Goal: Information Seeking & Learning: Learn about a topic

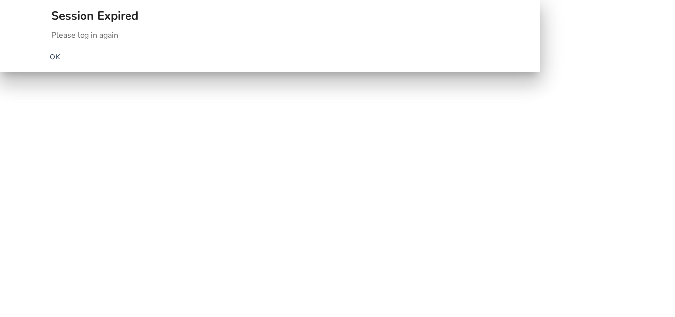
click at [61, 62] on span "OK" at bounding box center [55, 57] width 11 height 10
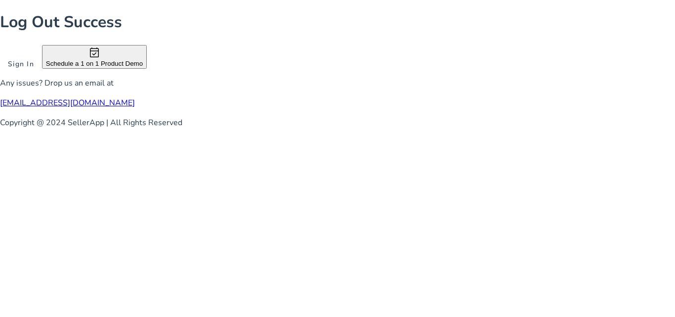
click at [42, 76] on span at bounding box center [21, 64] width 42 height 24
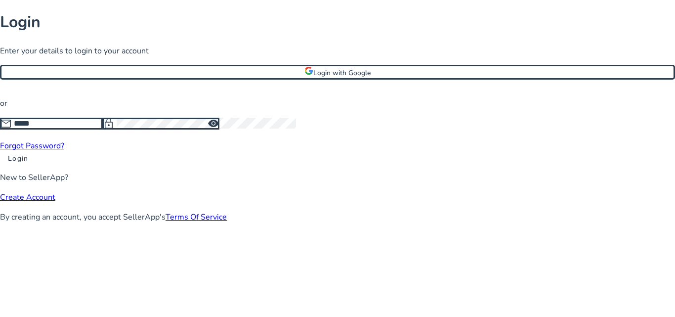
click at [325, 78] on span "Login with Google" at bounding box center [341, 72] width 57 height 9
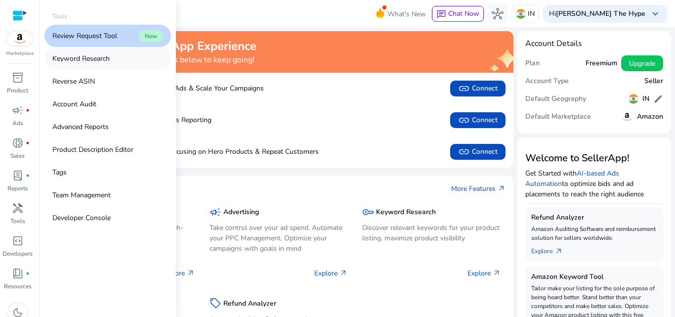
click at [92, 54] on p "Keyword Research" at bounding box center [80, 58] width 57 height 10
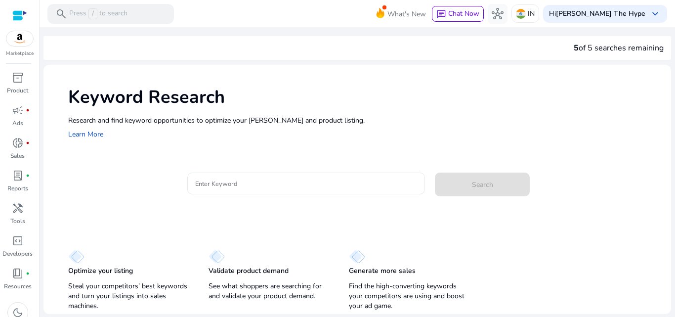
click at [239, 179] on input "Enter Keyword" at bounding box center [306, 183] width 222 height 11
click at [569, 247] on div "Optimize your listing Steal your competitors’ best keywords and turn your listi…" at bounding box center [356, 275] width 627 height 76
click at [240, 185] on input "Enter Keyword" at bounding box center [306, 183] width 222 height 11
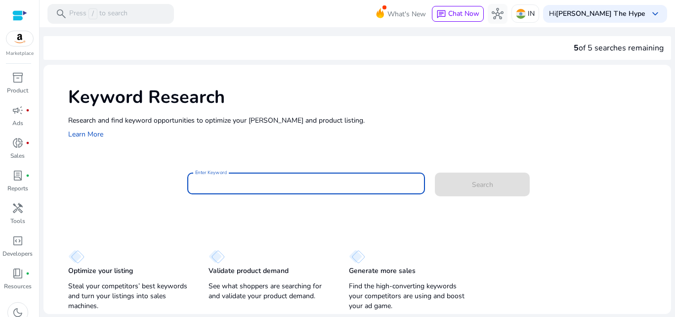
paste input "**********"
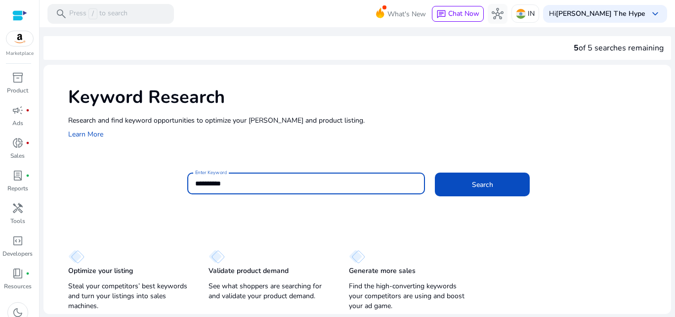
type input "**********"
click at [435, 172] on button "Search" at bounding box center [482, 184] width 95 height 24
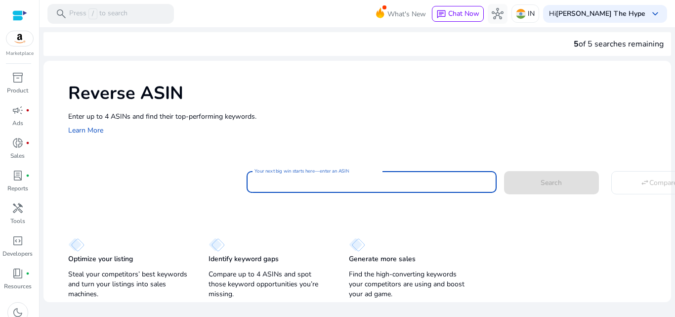
click at [267, 181] on input "Your next big win starts here—enter an ASIN" at bounding box center [371, 181] width 234 height 11
paste input "**********"
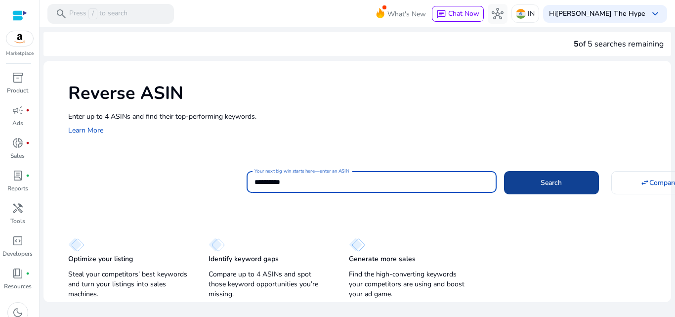
type input "**********"
click at [538, 185] on span at bounding box center [551, 182] width 95 height 24
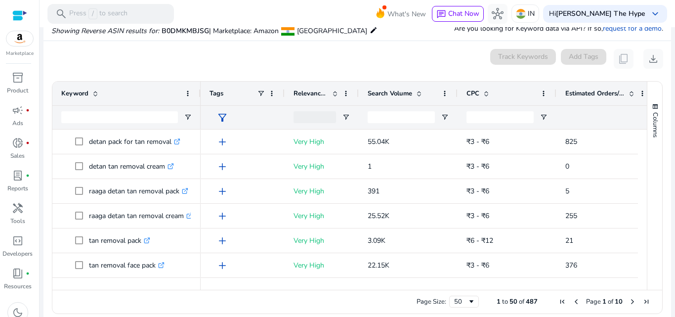
click at [397, 87] on div "Search Volume" at bounding box center [402, 93] width 70 height 19
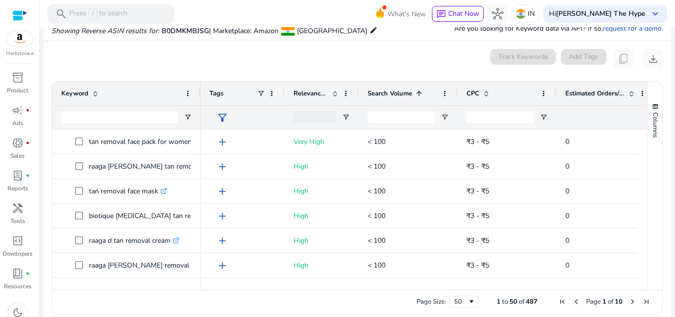
click at [397, 87] on div "Search Volume 1" at bounding box center [402, 93] width 70 height 19
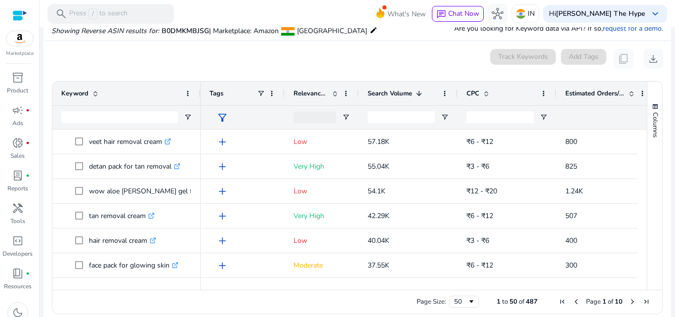
click at [332, 91] on span at bounding box center [335, 93] width 8 height 8
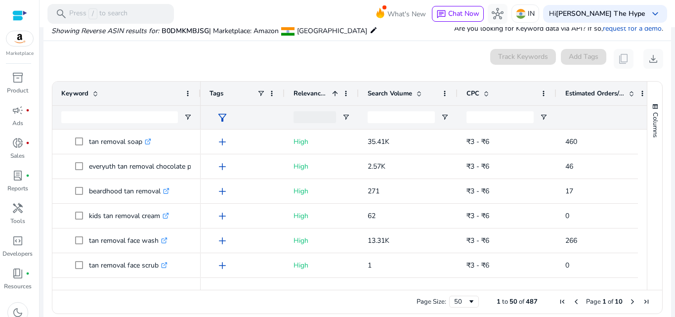
click at [332, 91] on span at bounding box center [335, 93] width 8 height 8
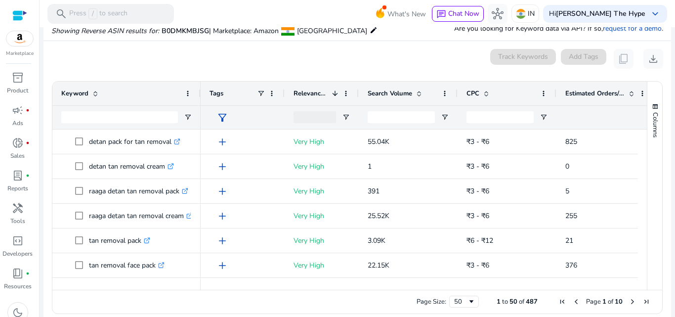
click at [385, 90] on span "Search Volume" at bounding box center [389, 93] width 44 height 9
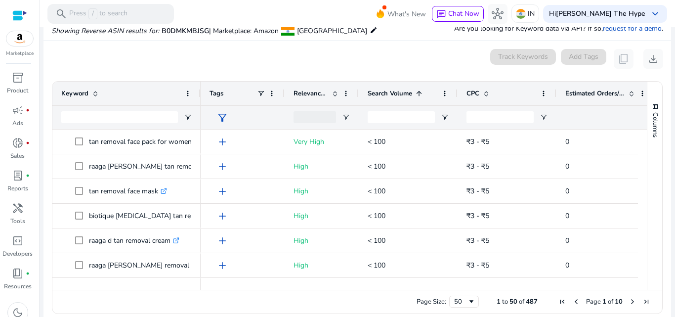
click at [385, 90] on span "Search Volume" at bounding box center [389, 93] width 44 height 9
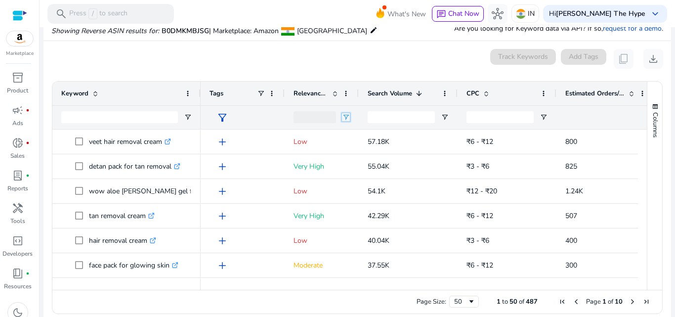
click at [346, 114] on span "Open Filter Menu" at bounding box center [346, 117] width 8 height 8
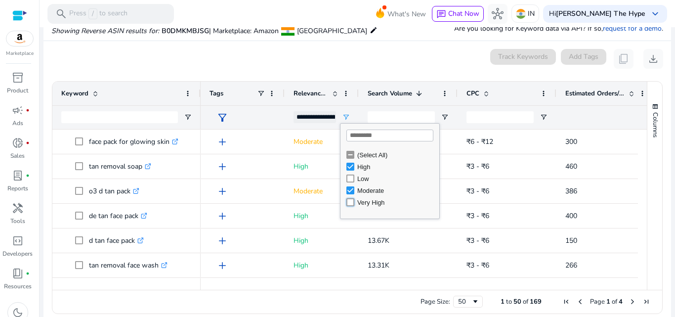
type input "**********"
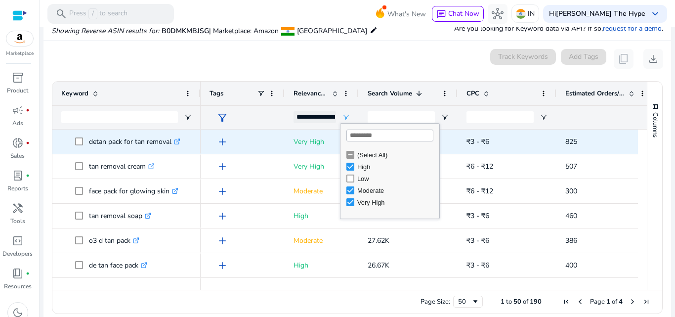
click at [327, 137] on p "Very High" at bounding box center [321, 141] width 56 height 20
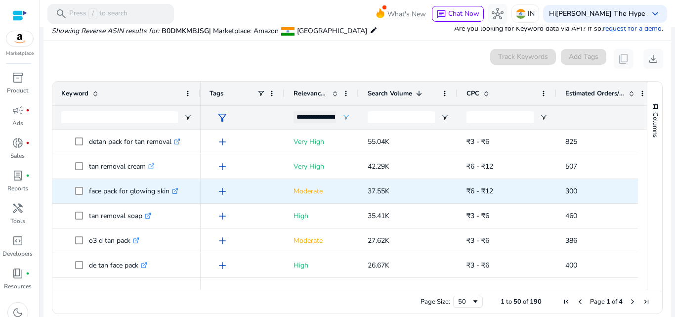
click at [142, 185] on p "face pack for glowing skin .st0{fill:#2c8af8}" at bounding box center [133, 191] width 89 height 20
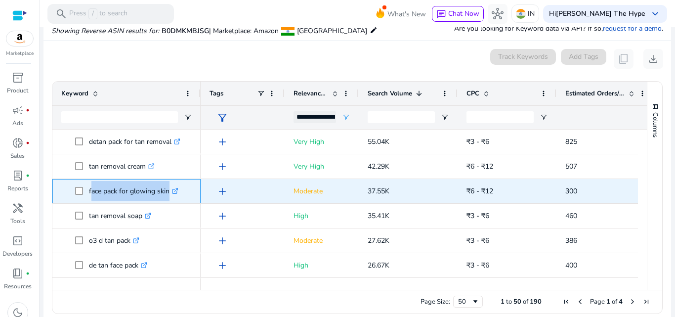
click at [142, 185] on p "face pack for glowing skin .st0{fill:#2c8af8}" at bounding box center [133, 191] width 89 height 20
copy span "face pack for glowing skin .st0{fill:#2c8af8}"
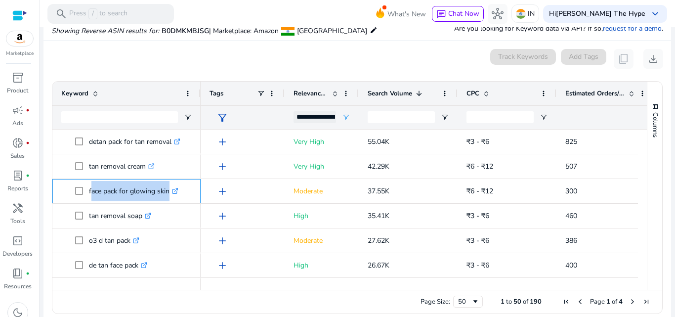
copy span "face pack for glowing skin .st0{fill:#2c8af8}"
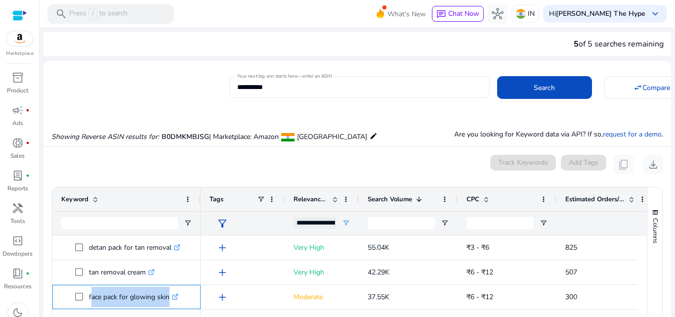
scroll to position [106, 0]
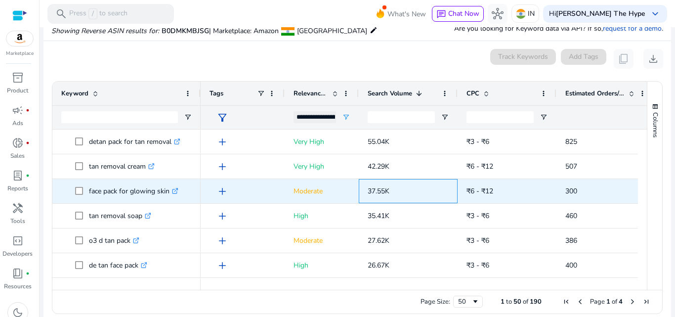
click at [370, 187] on span "37.55K" at bounding box center [378, 190] width 22 height 9
copy span "37.55K"
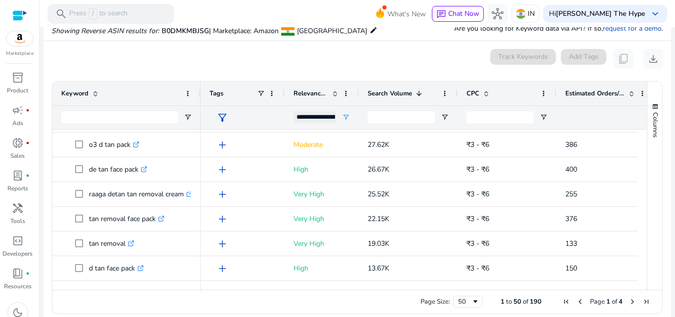
scroll to position [121, 0]
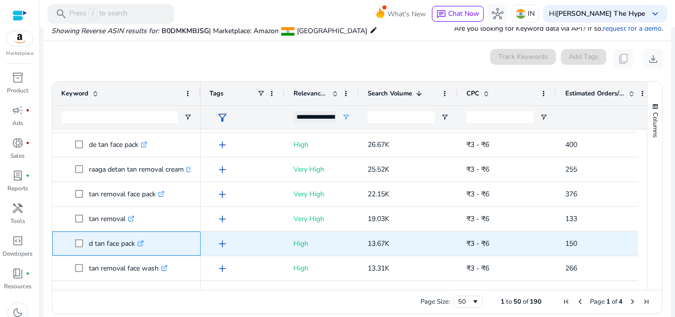
click at [99, 237] on p "d tan face pack .st0{fill:#2c8af8}" at bounding box center [116, 243] width 55 height 20
copy span "d tan face pack .st0{fill:#2c8af8}"
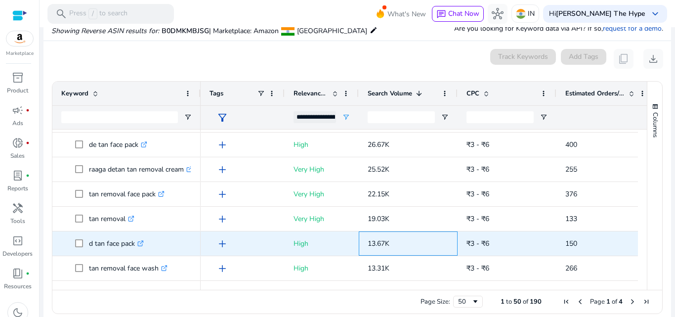
click at [373, 239] on span "13.67K" at bounding box center [378, 243] width 22 height 9
copy span "13.67K"
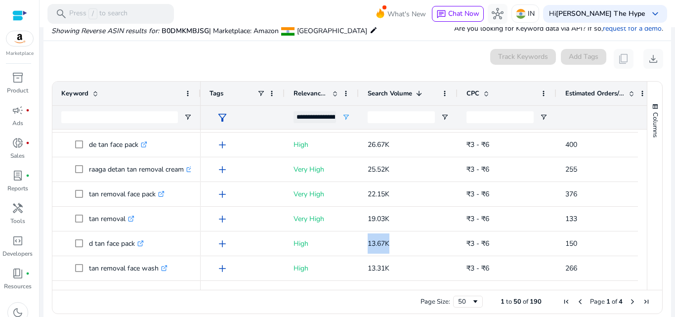
scroll to position [145, 0]
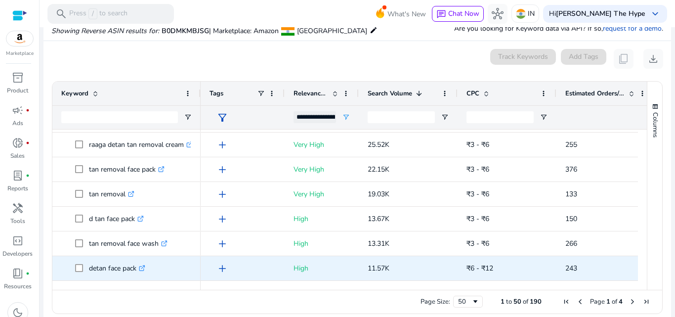
click at [110, 260] on p "detan face pack .st0{fill:#2c8af8}" at bounding box center [117, 268] width 56 height 20
copy span "detan face pack .st0{fill:#2c8af8}"
click at [374, 264] on span "11.57K" at bounding box center [378, 267] width 22 height 9
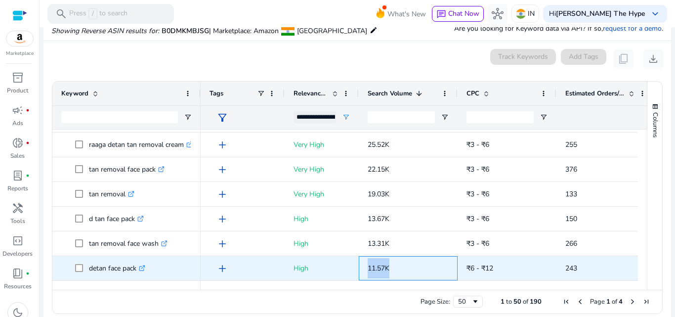
click at [374, 264] on span "11.57K" at bounding box center [378, 267] width 22 height 9
copy span "11.57K"
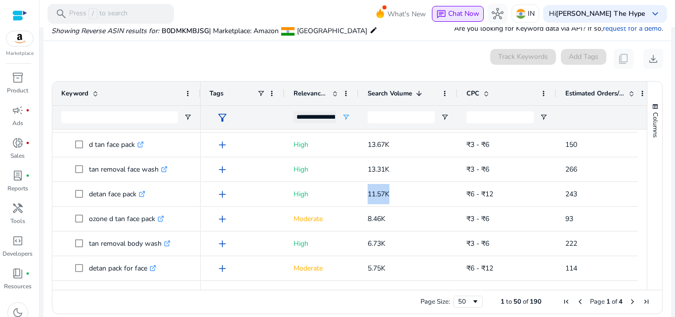
scroll to position [244, 0]
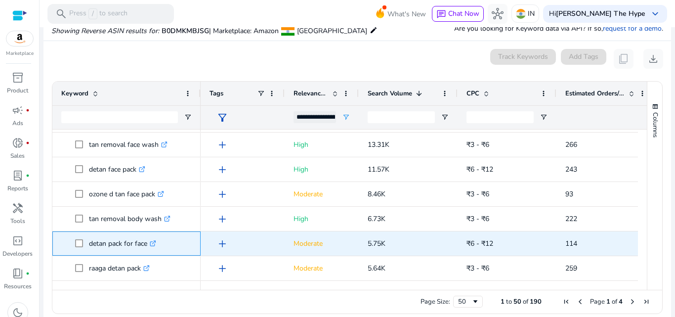
click at [110, 238] on p "detan pack for face .st0{fill:#2c8af8}" at bounding box center [122, 243] width 67 height 20
copy span "detan pack for face .st0{fill:#2c8af8}"
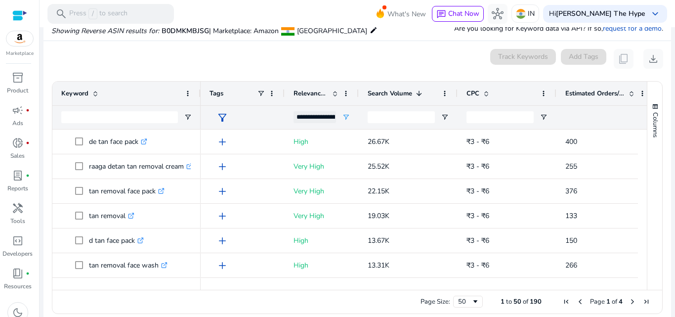
scroll to position [0, 0]
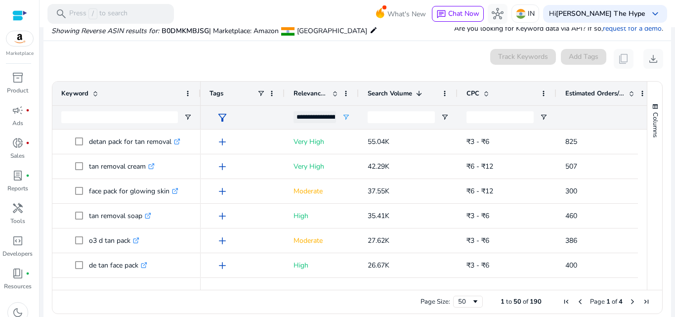
click at [397, 58] on div "0 keyword(s) selected Track Keywords Add Tags content_copy download" at bounding box center [356, 59] width 611 height 20
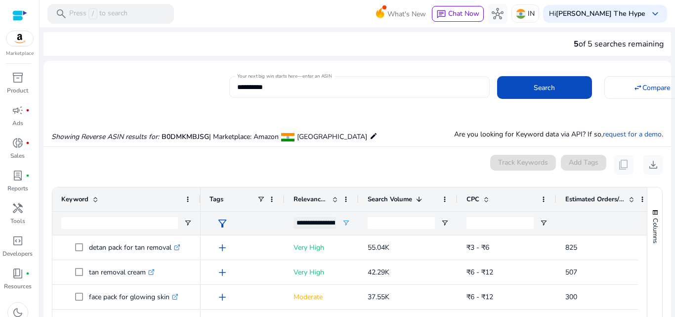
click at [331, 87] on input "**********" at bounding box center [359, 86] width 244 height 11
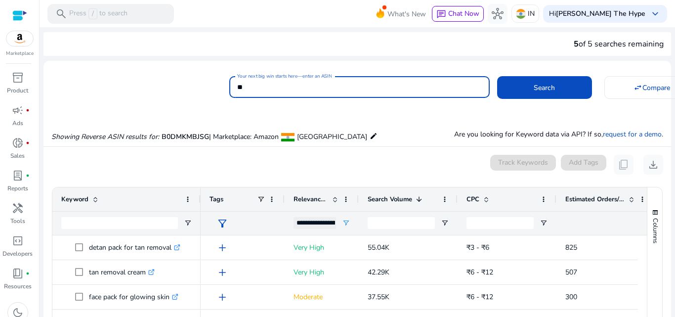
type input "*"
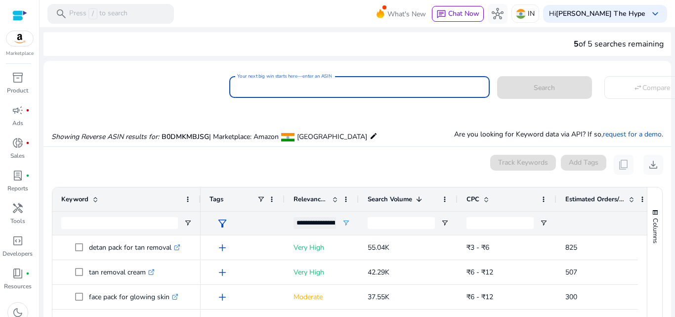
click at [355, 83] on input "Your next big win starts here—enter an ASIN" at bounding box center [359, 86] width 244 height 11
paste input "**********"
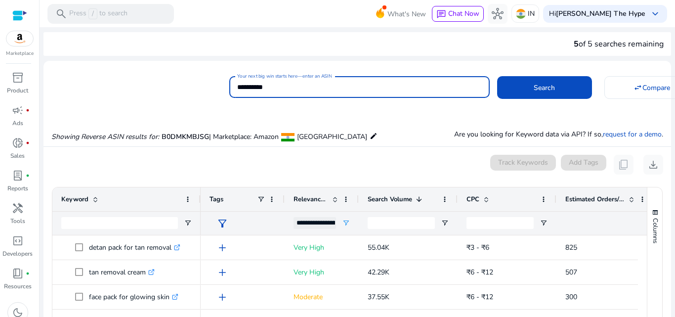
click at [497, 76] on button "Search" at bounding box center [544, 87] width 95 height 23
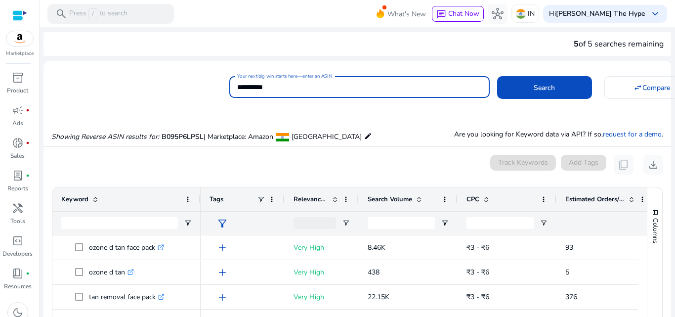
scroll to position [106, 0]
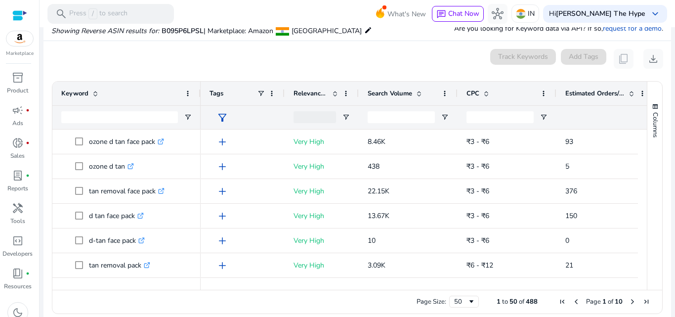
click at [188, 111] on div at bounding box center [126, 117] width 148 height 24
click at [187, 114] on span "Open Filter Menu" at bounding box center [188, 117] width 8 height 8
click at [223, 135] on div "Contains" at bounding box center [223, 135] width 60 height 7
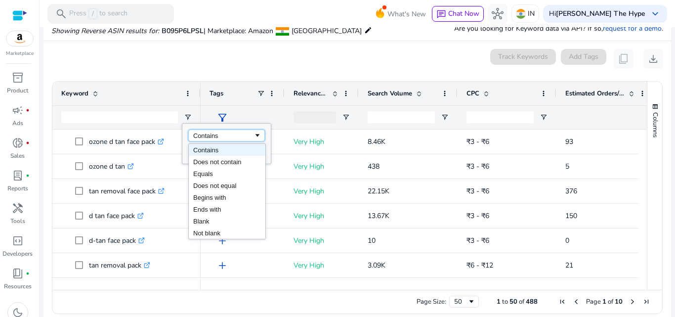
click at [223, 135] on div "Contains" at bounding box center [223, 135] width 60 height 7
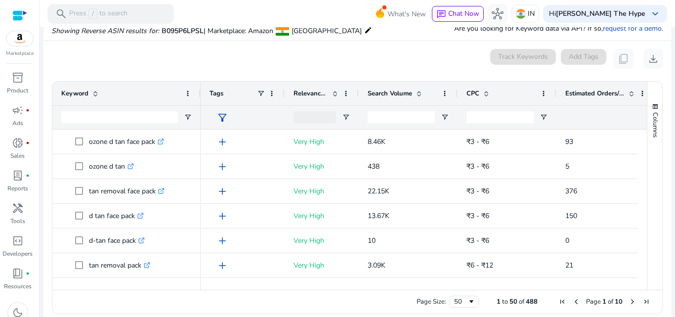
click at [178, 52] on div "0 keyword(s) selected Track Keywords Add Tags content_copy download" at bounding box center [356, 59] width 611 height 20
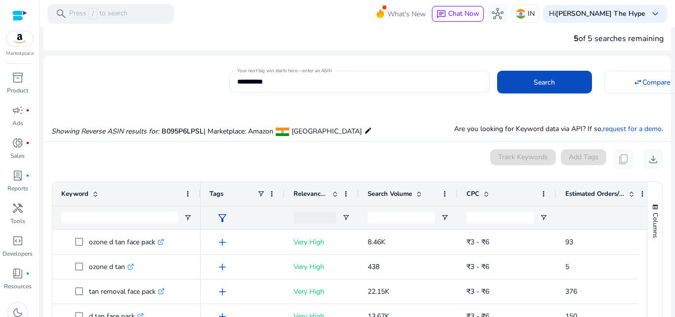
scroll to position [0, 0]
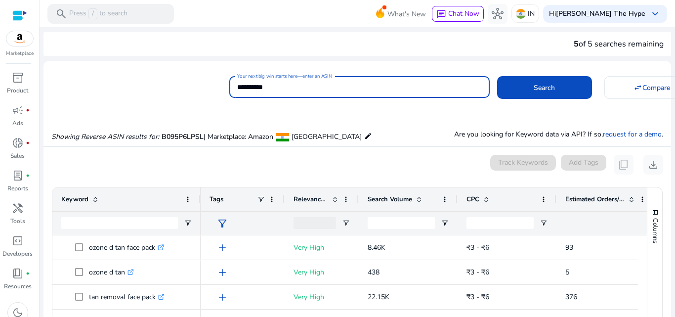
click at [454, 88] on input "**********" at bounding box center [359, 86] width 244 height 11
type input "*"
type input "**********"
click at [497, 76] on button "Search" at bounding box center [544, 87] width 95 height 23
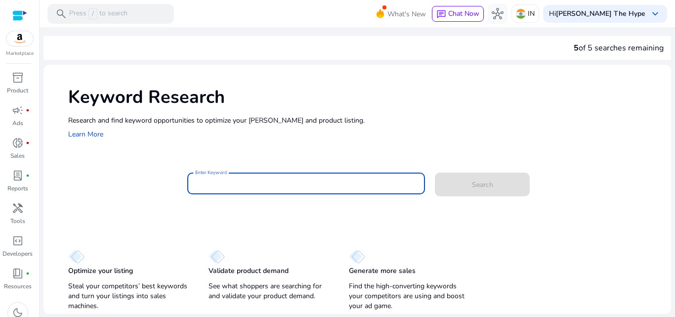
click at [254, 184] on input "Enter Keyword" at bounding box center [306, 183] width 222 height 11
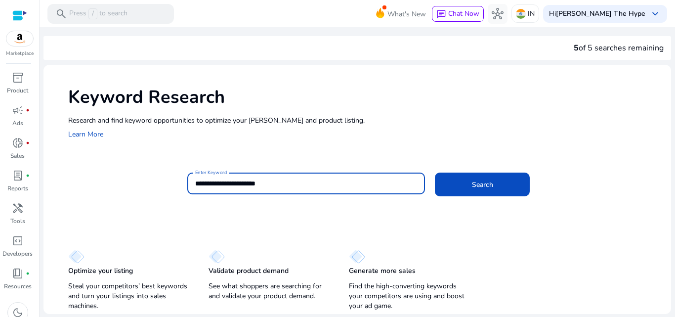
type input "**********"
click at [435, 172] on button "Search" at bounding box center [482, 184] width 95 height 24
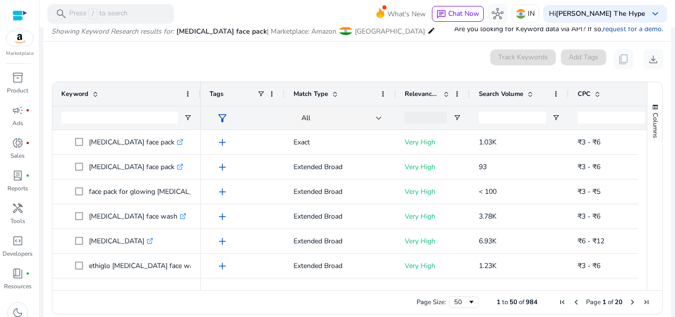
scroll to position [118, 0]
click at [596, 117] on input "CPC Filter Input" at bounding box center [610, 117] width 67 height 12
click at [405, 50] on div "0 keyword(s) selected Track Keywords Add Tags content_copy download" at bounding box center [356, 59] width 611 height 20
click at [505, 91] on span "Search Volume" at bounding box center [501, 93] width 44 height 9
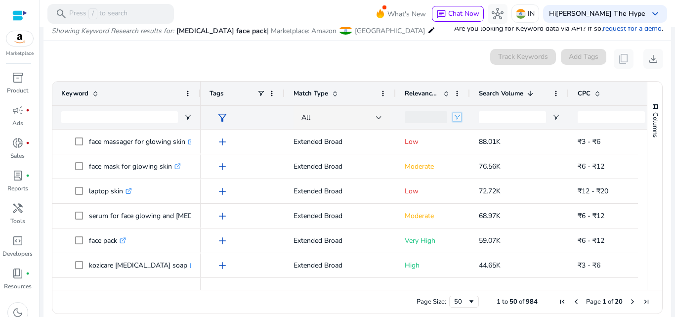
click at [457, 119] on span "Open Filter Menu" at bounding box center [457, 117] width 8 height 8
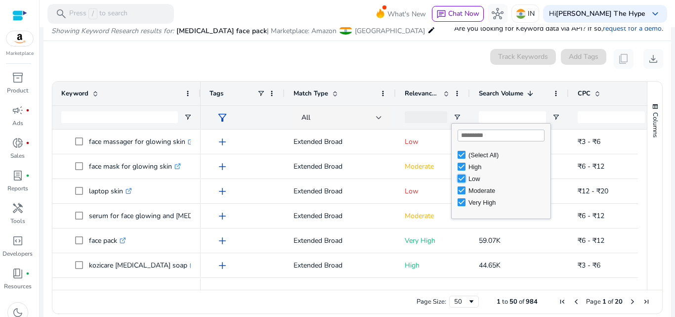
type input "**********"
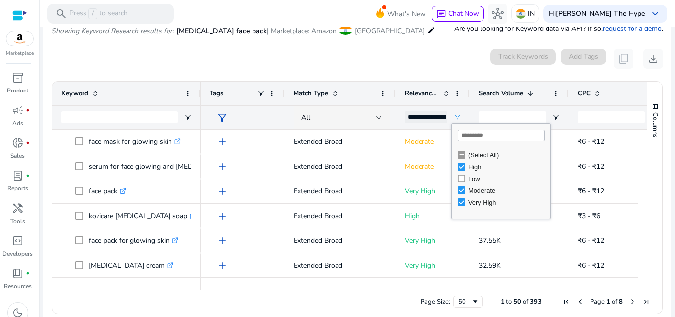
click at [466, 101] on div "Relevance Score" at bounding box center [433, 93] width 74 height 24
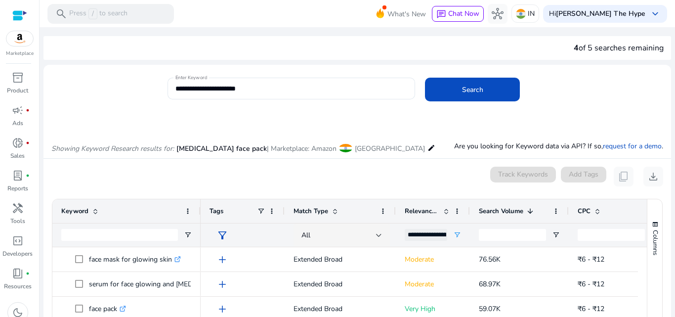
scroll to position [118, 0]
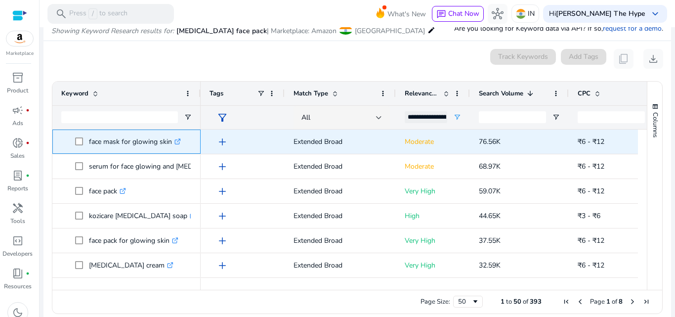
click at [138, 135] on p "face mask for glowing skin .st0{fill:#2c8af8}" at bounding box center [135, 141] width 92 height 20
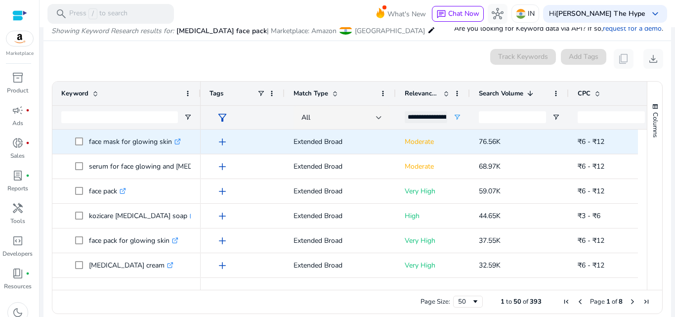
click at [488, 138] on span "76.56K" at bounding box center [490, 141] width 22 height 9
copy span "76.56K"
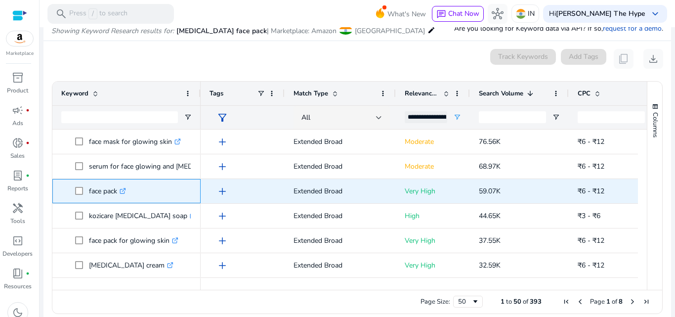
click at [99, 187] on p "face pack .st0{fill:#2c8af8}" at bounding box center [107, 191] width 37 height 20
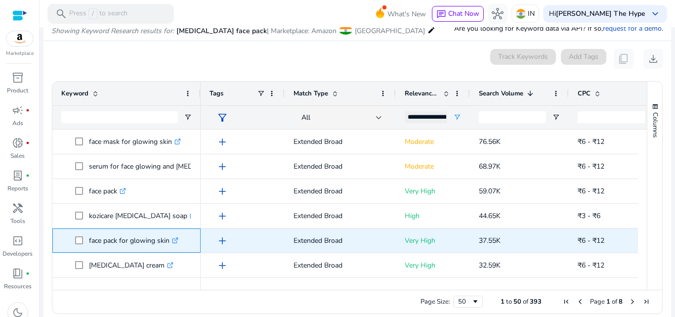
click at [130, 236] on p "face pack for glowing skin .st0{fill:#2c8af8}" at bounding box center [133, 240] width 89 height 20
copy p "face pack for glowing skin"
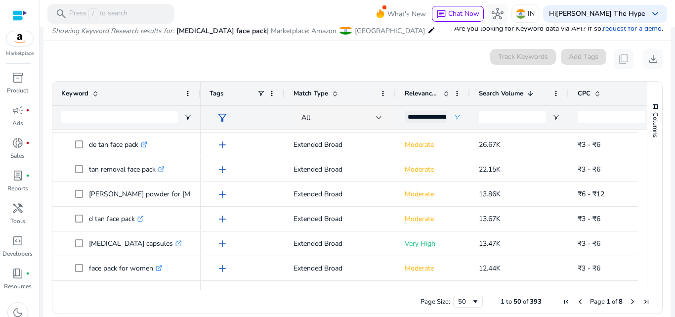
scroll to position [195, 0]
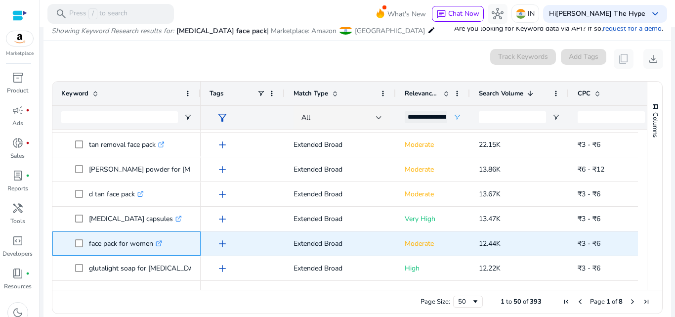
click at [123, 237] on p "face pack for women .st0{fill:#2c8af8}" at bounding box center [125, 243] width 73 height 20
copy span "face pack for women .st0{fill:#2c8af8}"
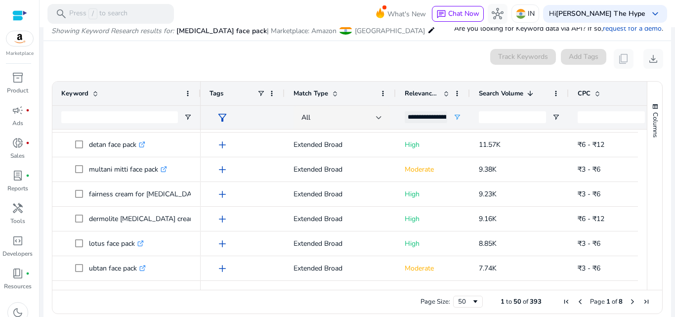
scroll to position [0, 0]
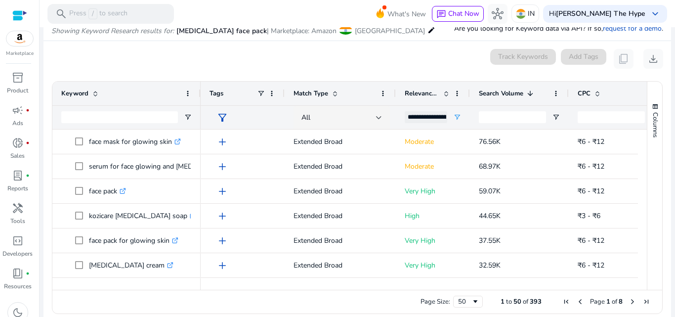
click at [362, 73] on mat-card "0 keyword(s) selected Track Keywords Add Tags content_copy download Press SPACE…" at bounding box center [356, 183] width 627 height 285
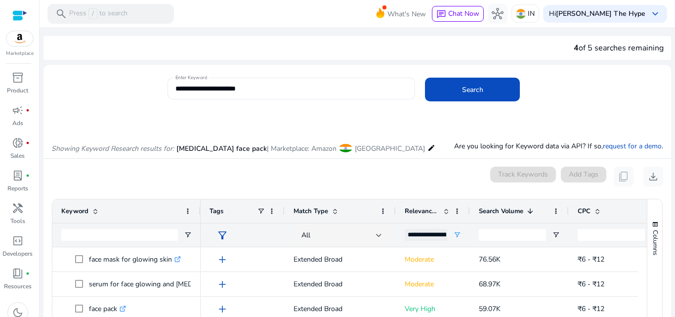
click at [345, 90] on input "**********" at bounding box center [291, 88] width 232 height 11
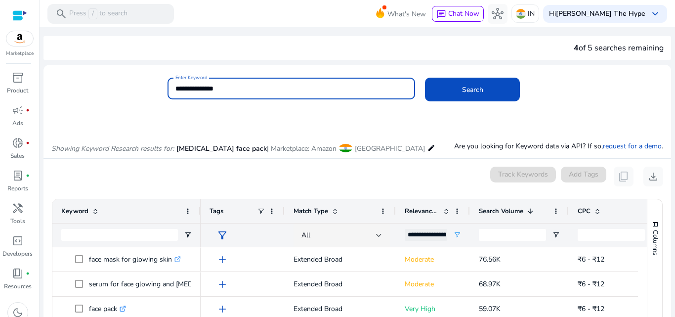
type input "**********"
click at [425, 78] on button "Search" at bounding box center [472, 90] width 95 height 24
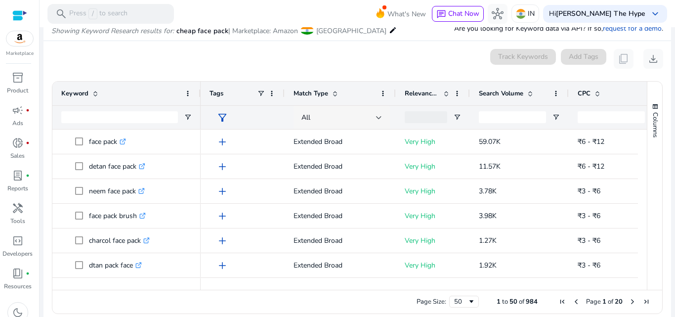
click at [366, 115] on div "All" at bounding box center [338, 117] width 75 height 11
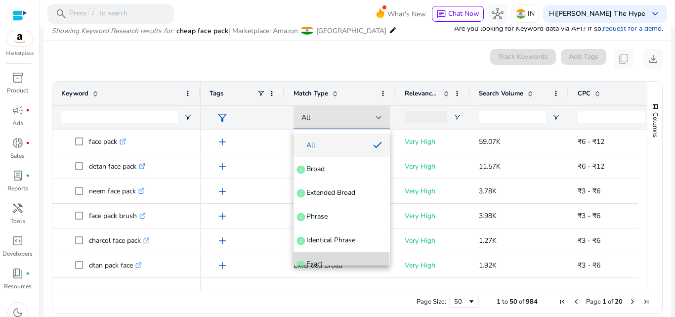
click at [318, 255] on mat-option "Exact info" at bounding box center [341, 264] width 96 height 24
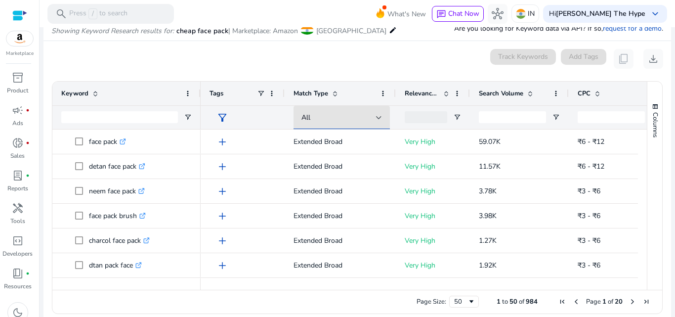
scroll to position [10, 0]
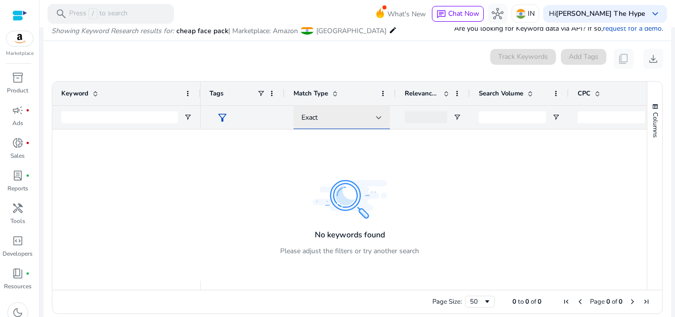
click at [361, 124] on div "Exact" at bounding box center [341, 118] width 80 height 24
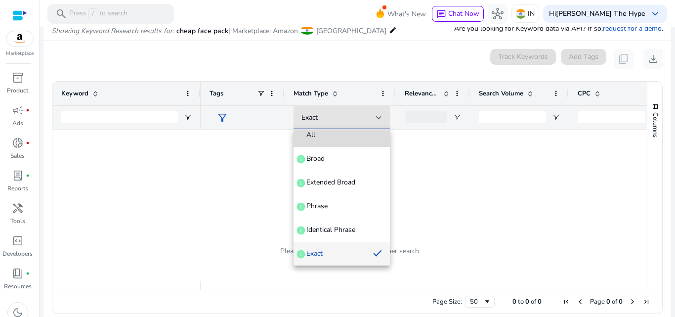
click at [352, 136] on span "All" at bounding box center [341, 135] width 80 height 10
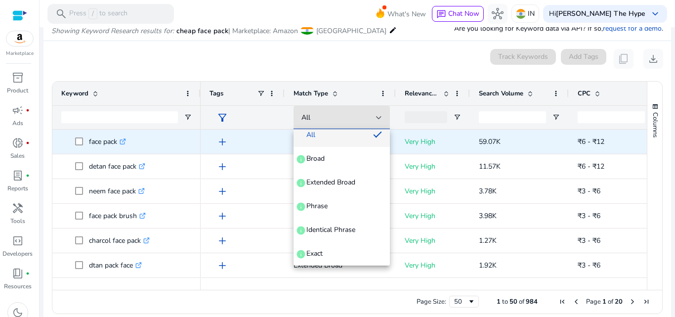
scroll to position [0, 0]
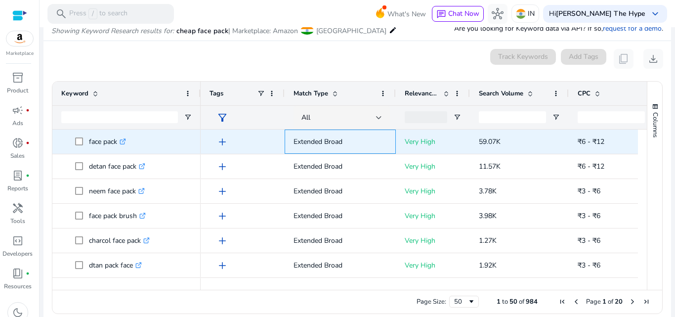
click at [389, 145] on div "Extended Broad" at bounding box center [339, 141] width 111 height 24
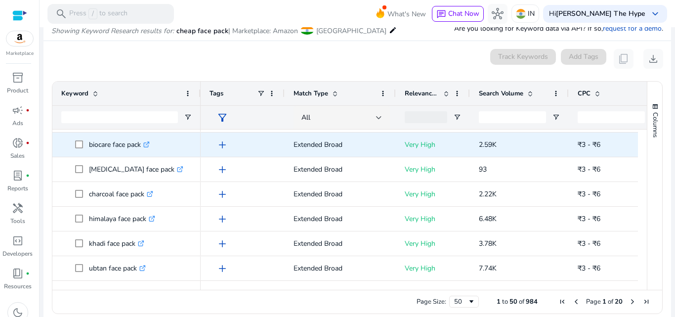
scroll to position [318, 0]
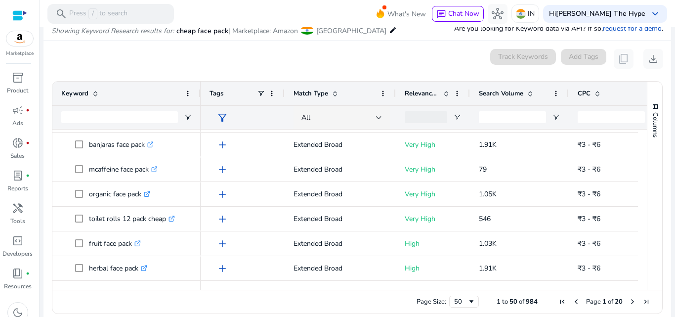
click at [374, 59] on div "0 keyword(s) selected Track Keywords Add Tags content_copy download" at bounding box center [356, 59] width 611 height 20
